Goal: Information Seeking & Learning: Learn about a topic

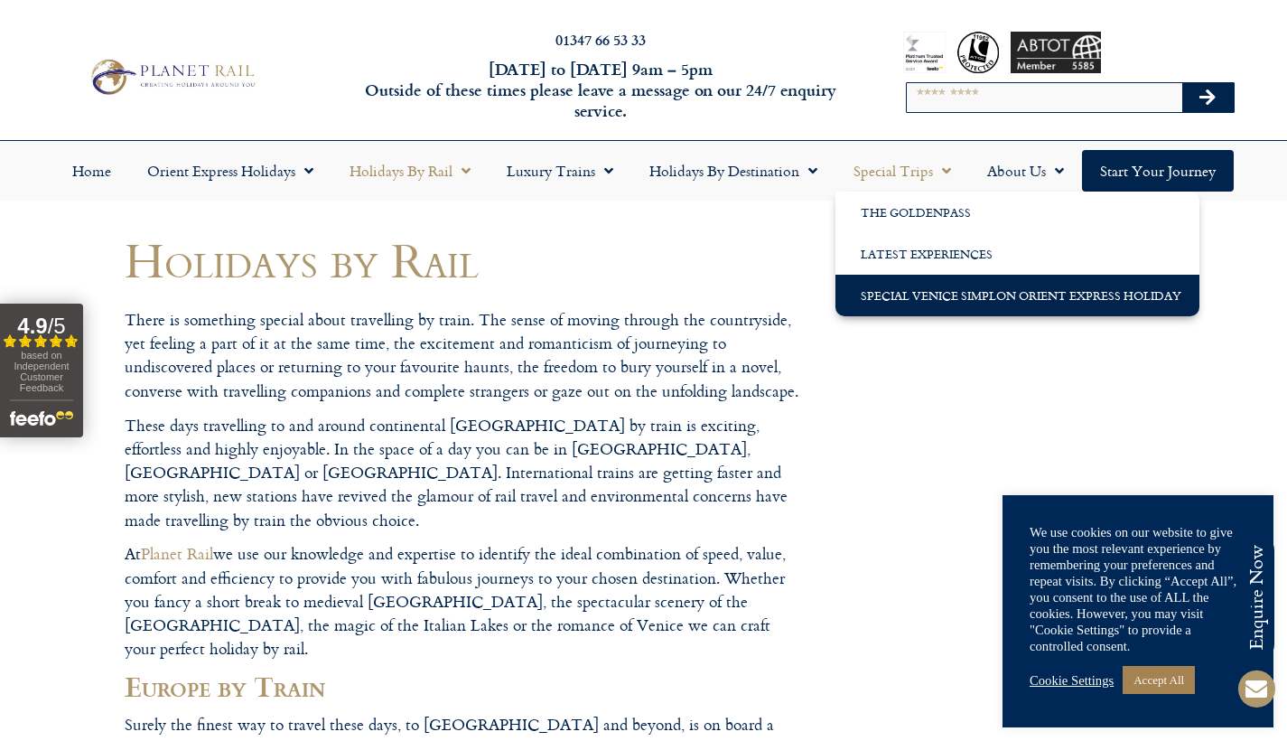
click at [931, 293] on link "Special Venice Simplon Orient Express Holiday" at bounding box center [1017, 296] width 364 height 42
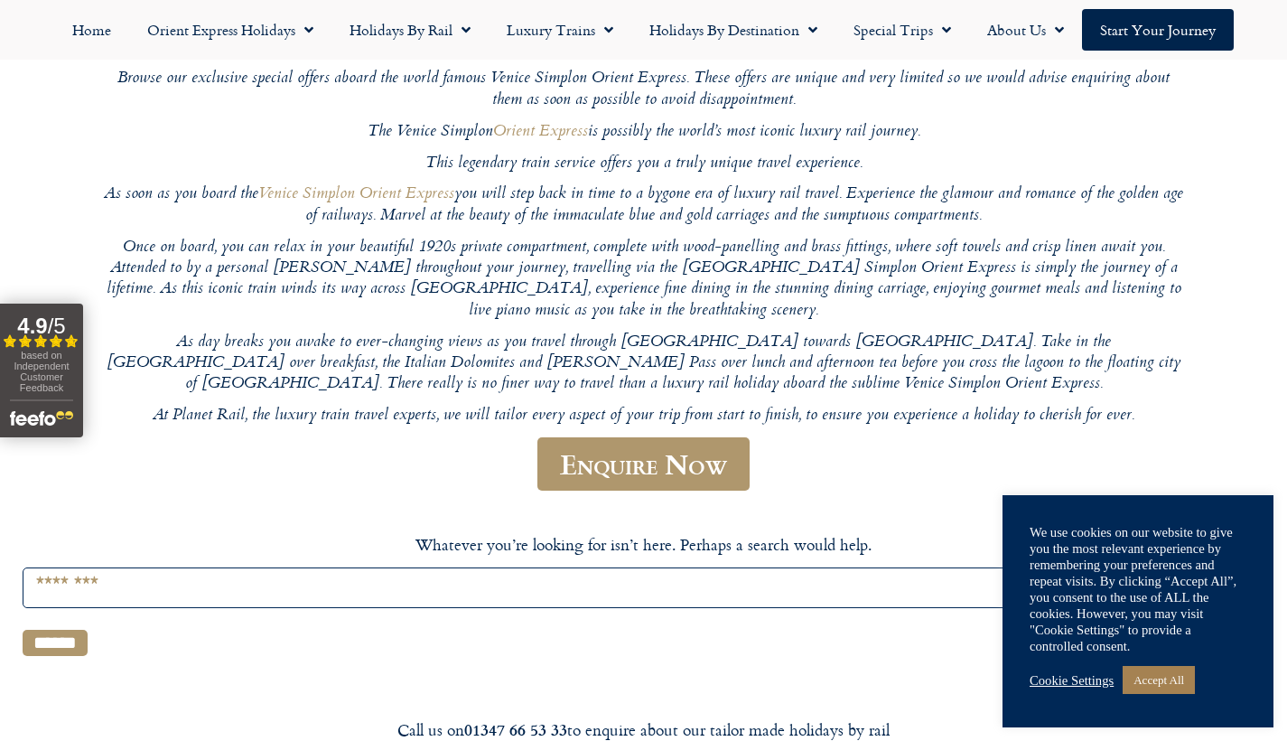
scroll to position [249, 0]
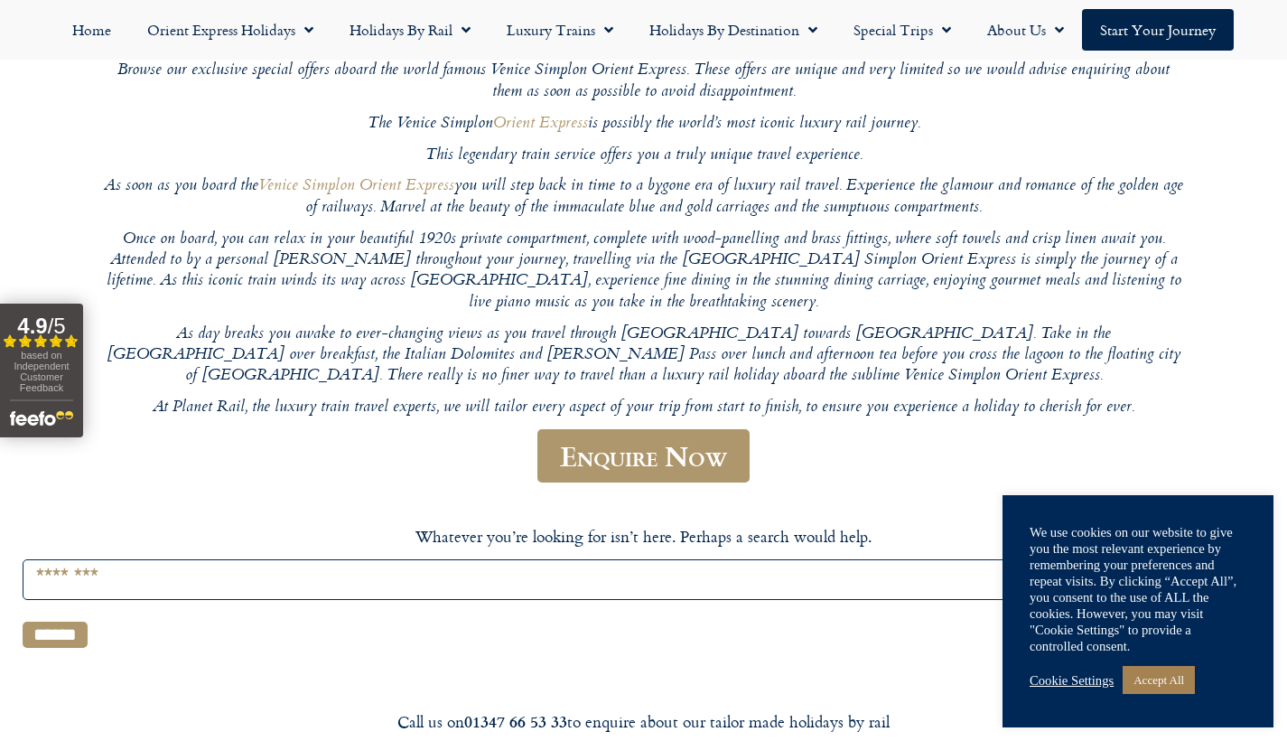
click at [1096, 683] on link "Cookie Settings" at bounding box center [1072, 680] width 84 height 16
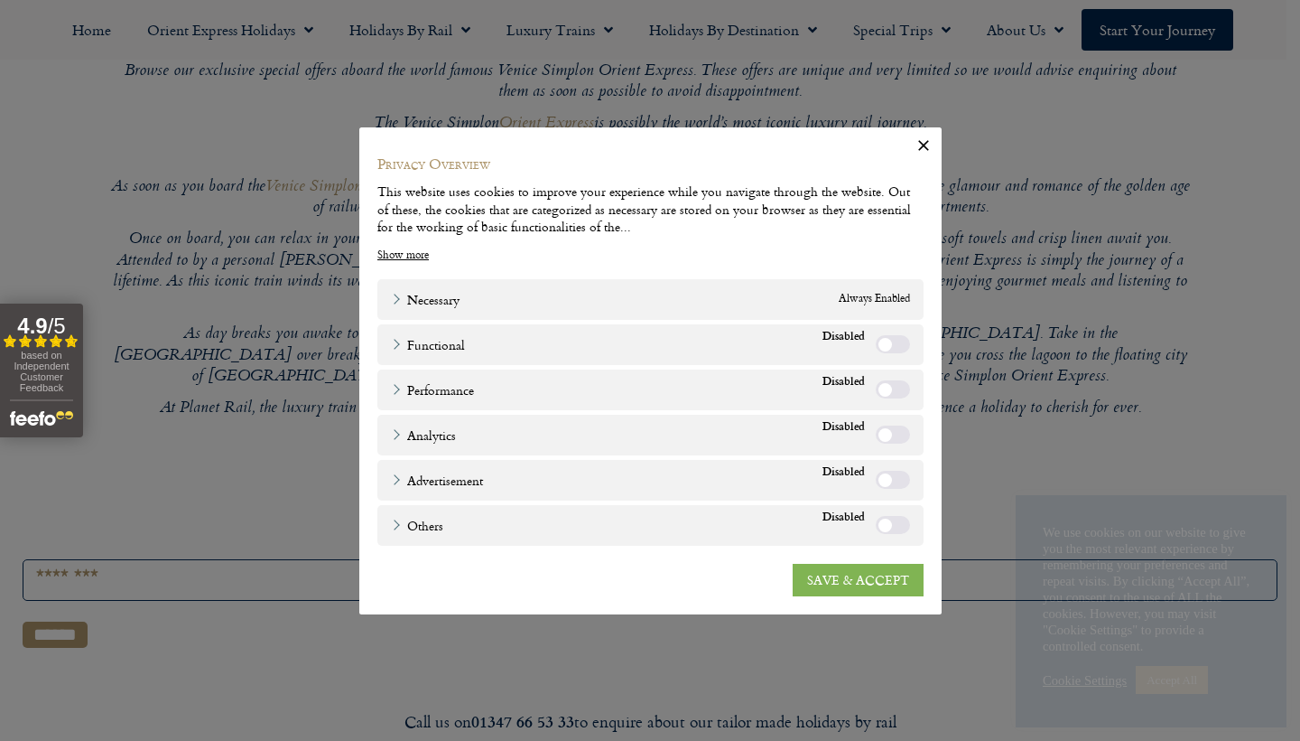
click at [866, 571] on link "SAVE & ACCEPT" at bounding box center [858, 579] width 131 height 33
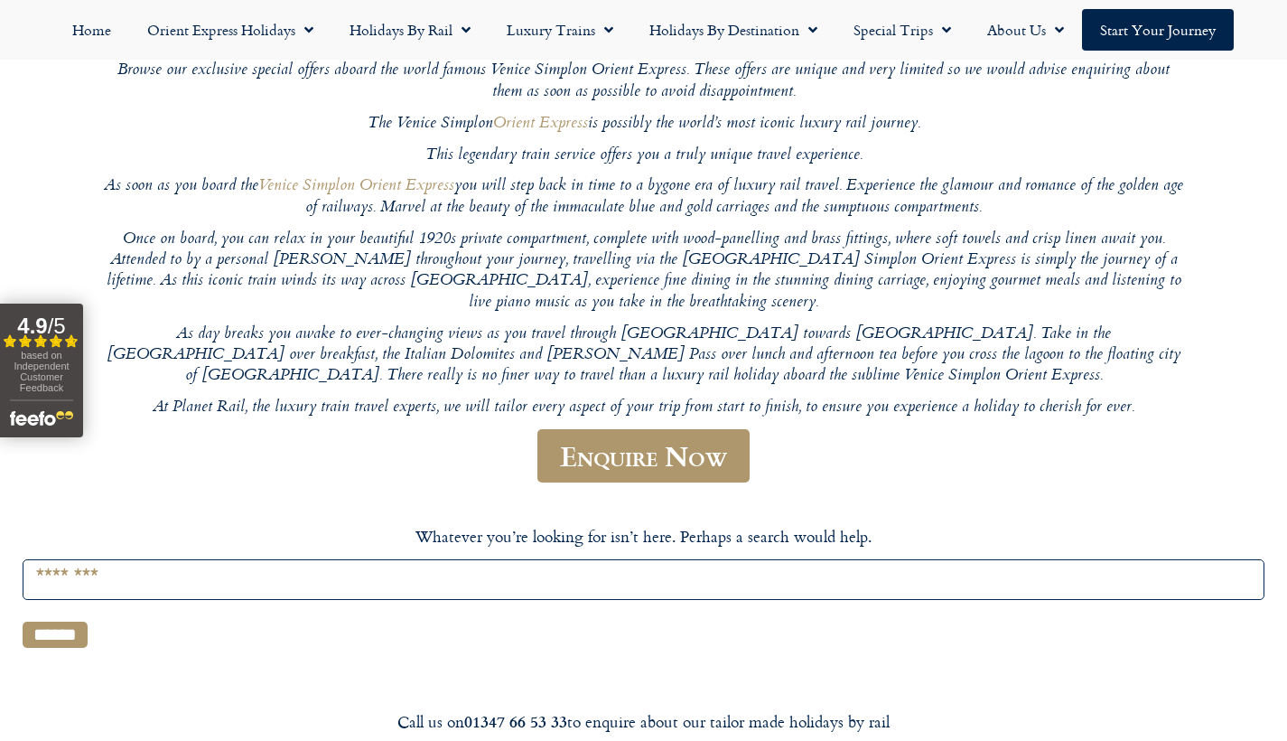
click at [1093, 529] on article "Whatever you’re looking for isn’t here. Perhaps a search would help. Search for…" at bounding box center [644, 586] width 1242 height 123
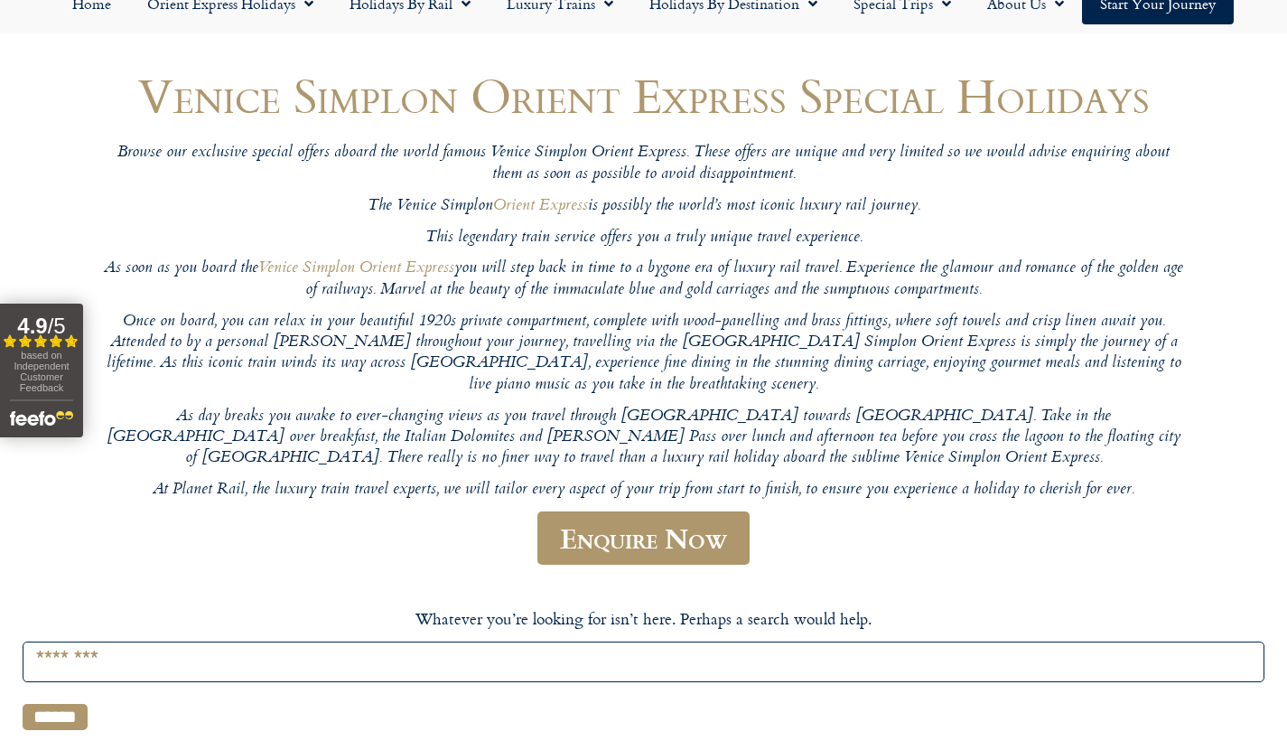
scroll to position [132, 0]
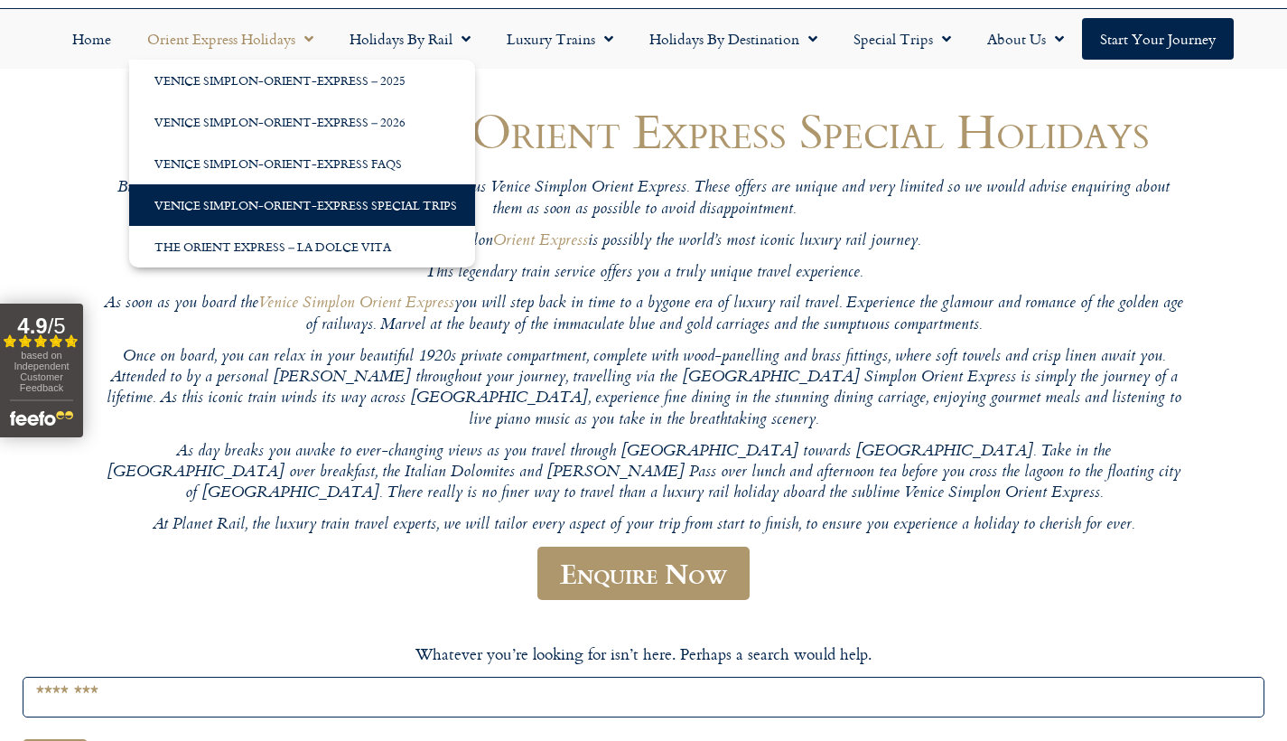
click at [312, 40] on span "Menu" at bounding box center [304, 39] width 18 height 33
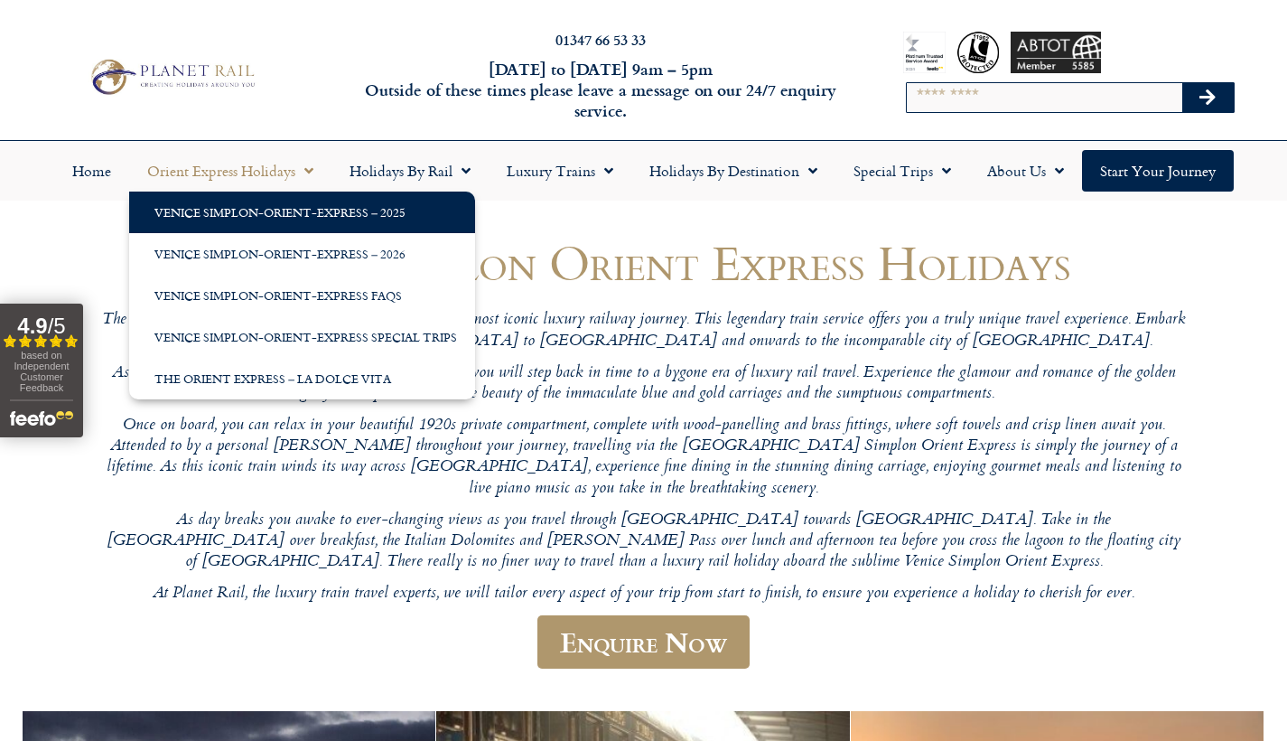
click at [283, 210] on link "Venice Simplon-Orient-Express – 2025" at bounding box center [302, 212] width 346 height 42
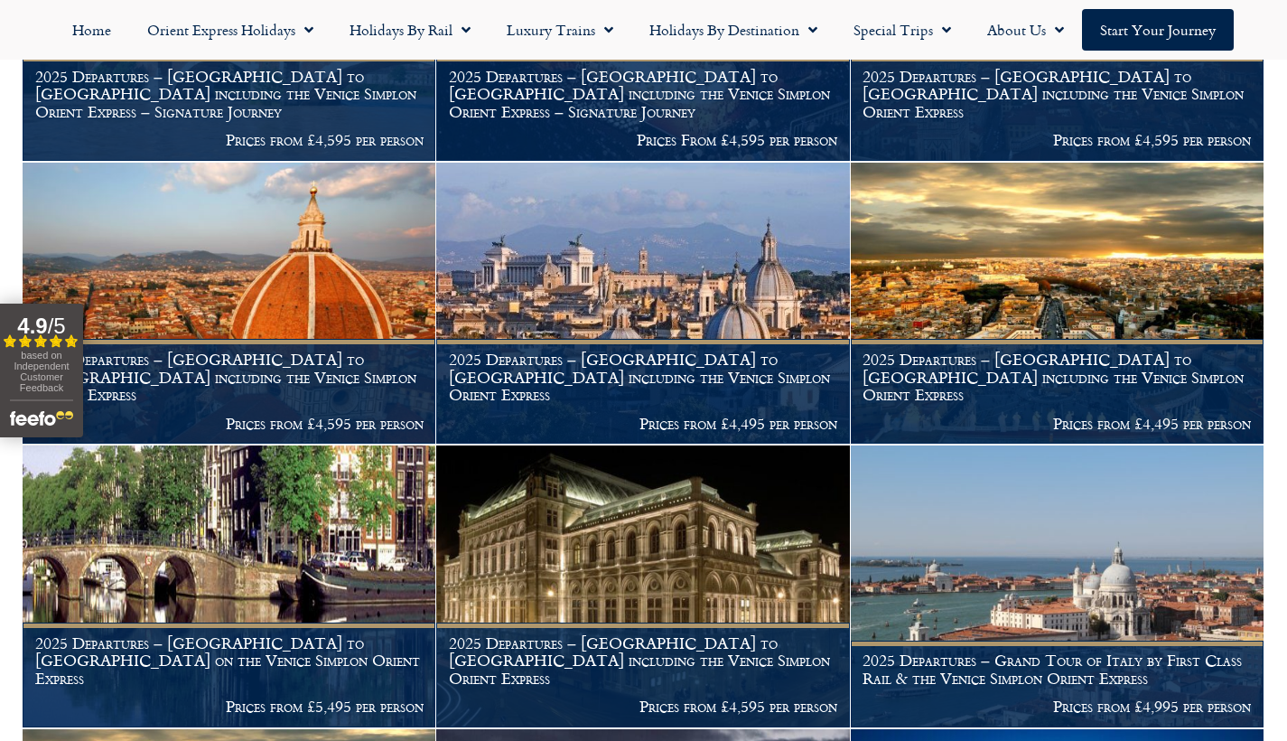
scroll to position [815, 0]
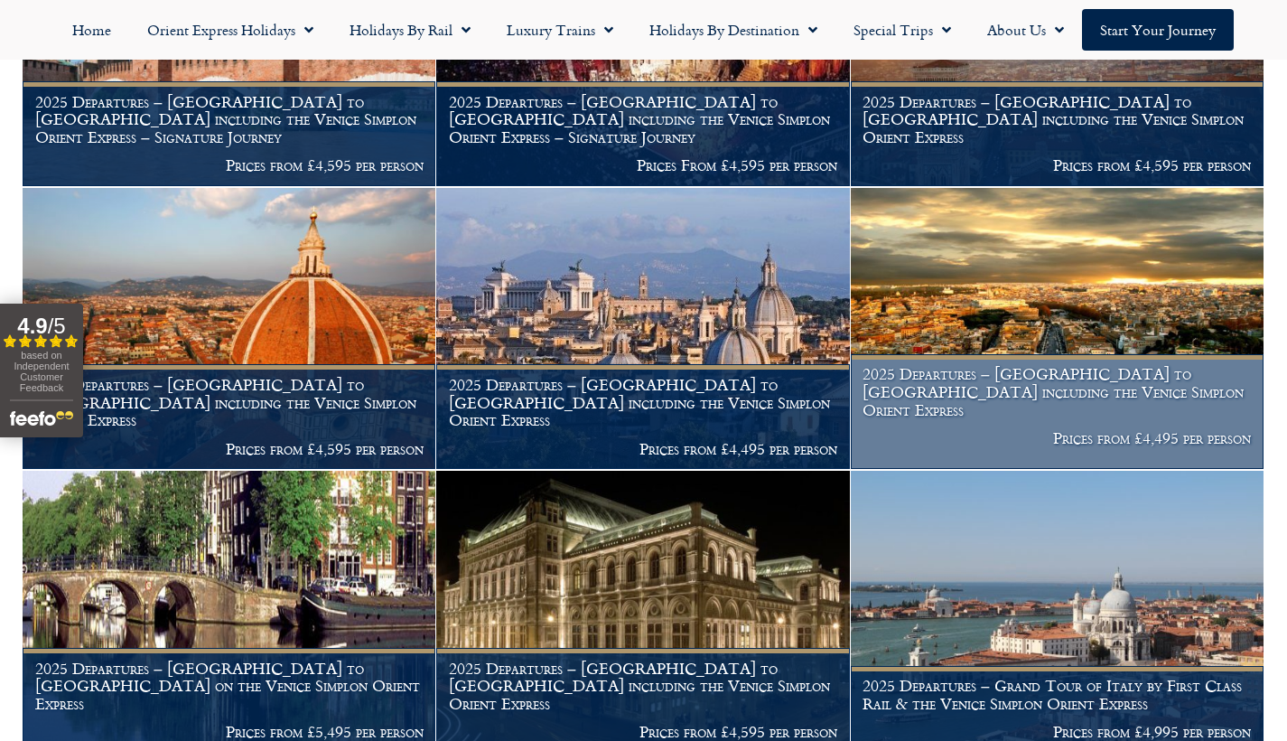
click at [1197, 315] on img at bounding box center [1057, 329] width 413 height 282
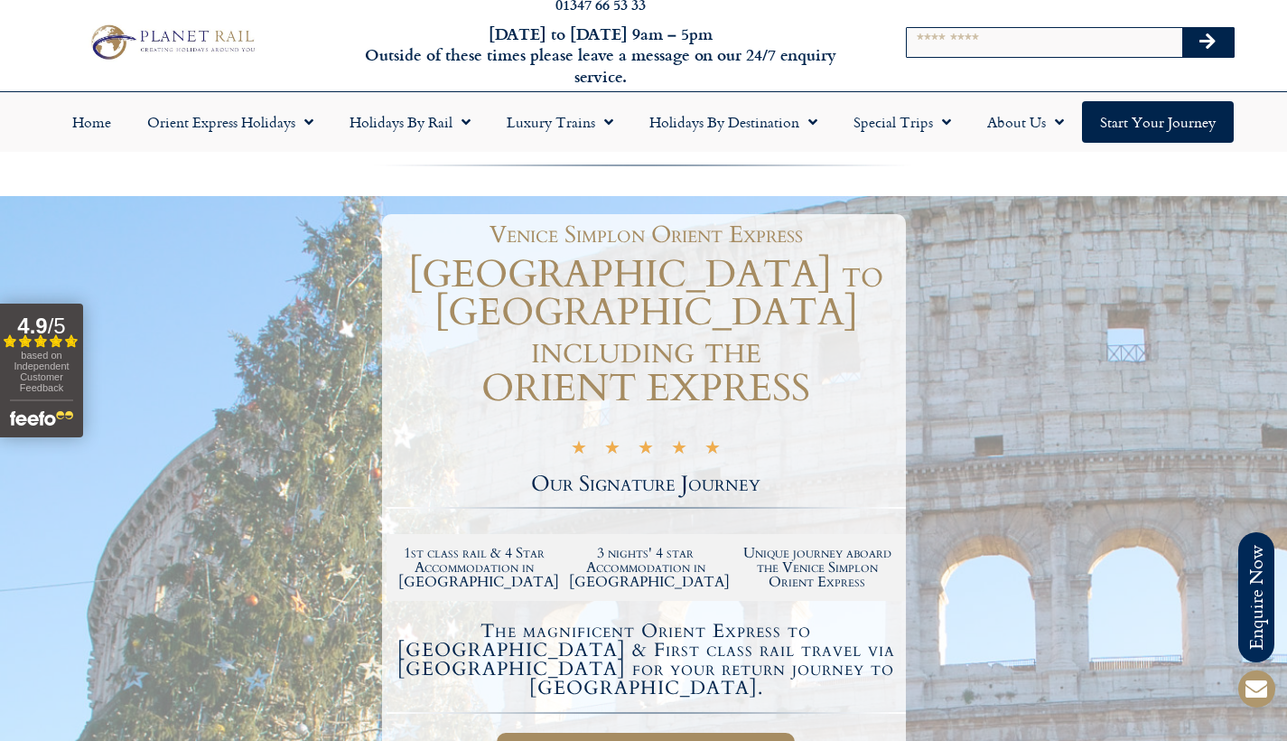
scroll to position [64, 0]
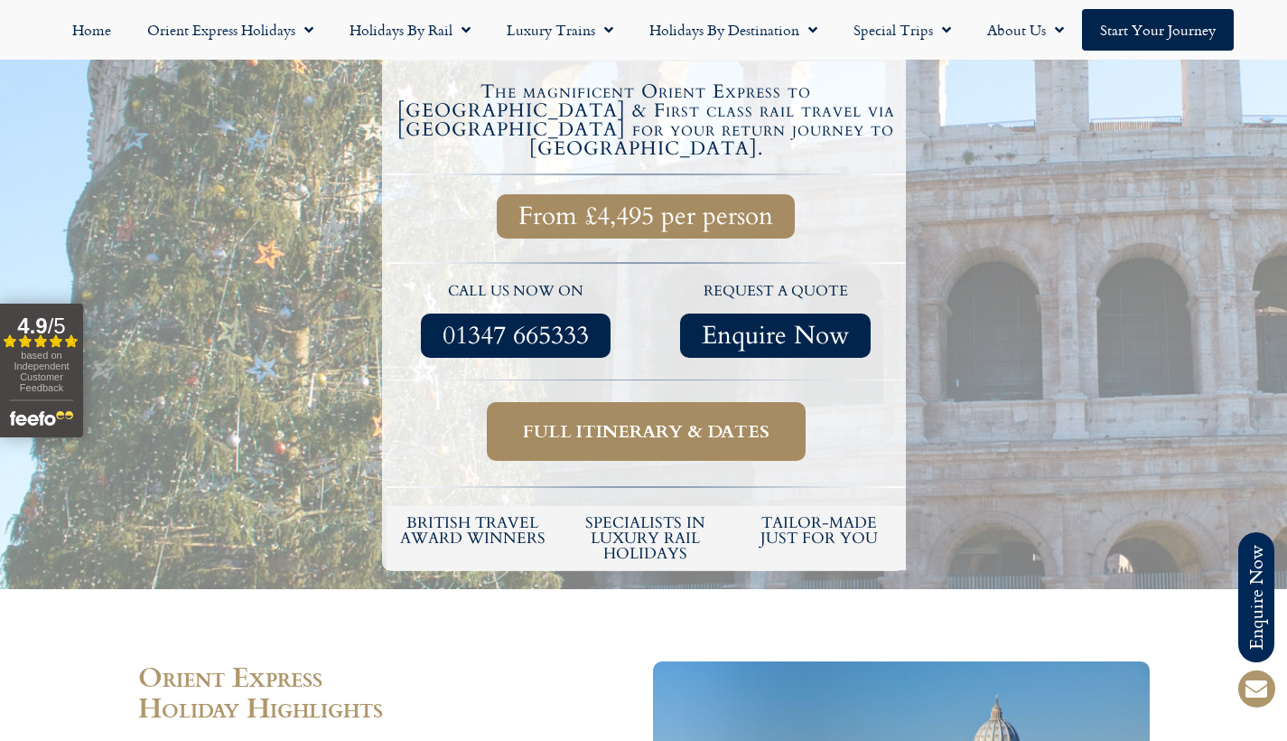
click at [716, 420] on span "Full itinerary & dates" at bounding box center [646, 431] width 247 height 23
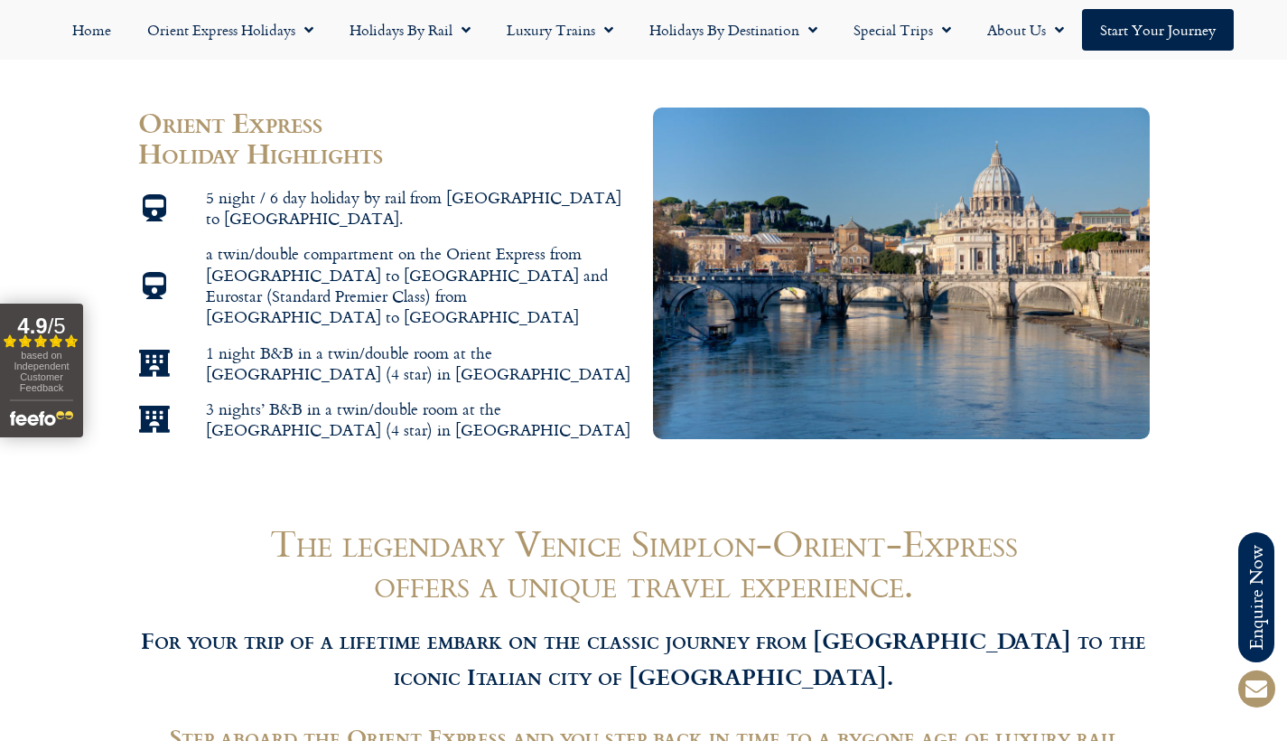
scroll to position [1138, 0]
